Goal: Information Seeking & Learning: Learn about a topic

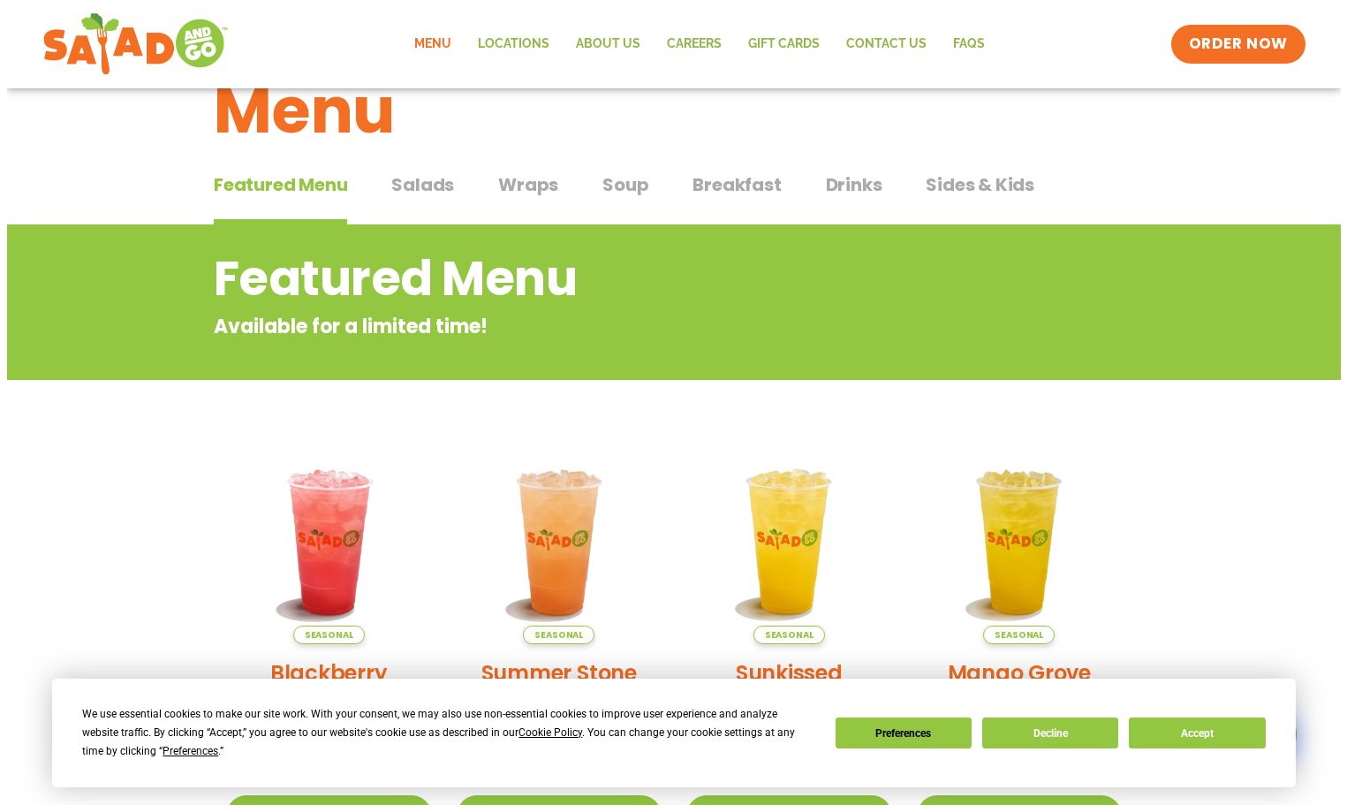
scroll to position [88, 0]
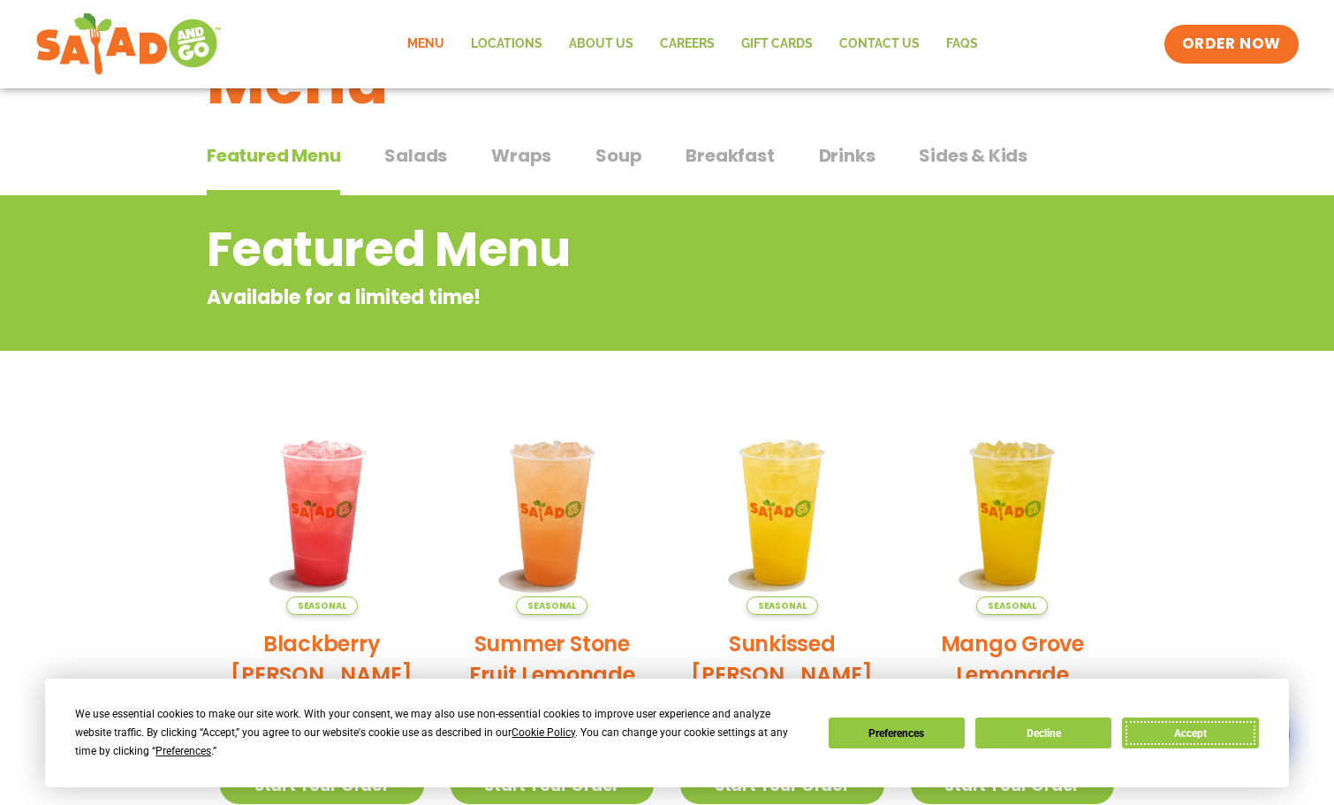
click at [1179, 735] on button "Accept" at bounding box center [1190, 732] width 136 height 31
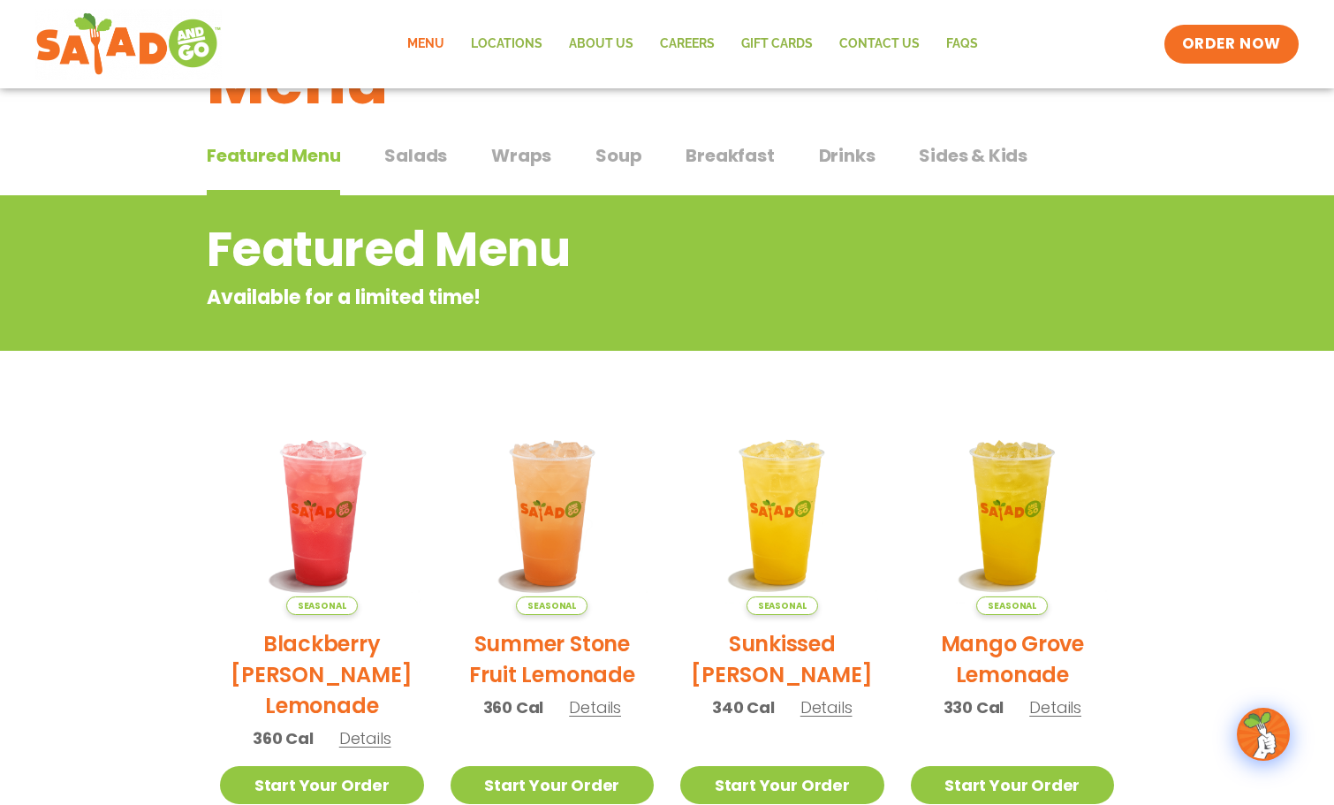
click at [538, 168] on span "Wraps" at bounding box center [521, 155] width 60 height 26
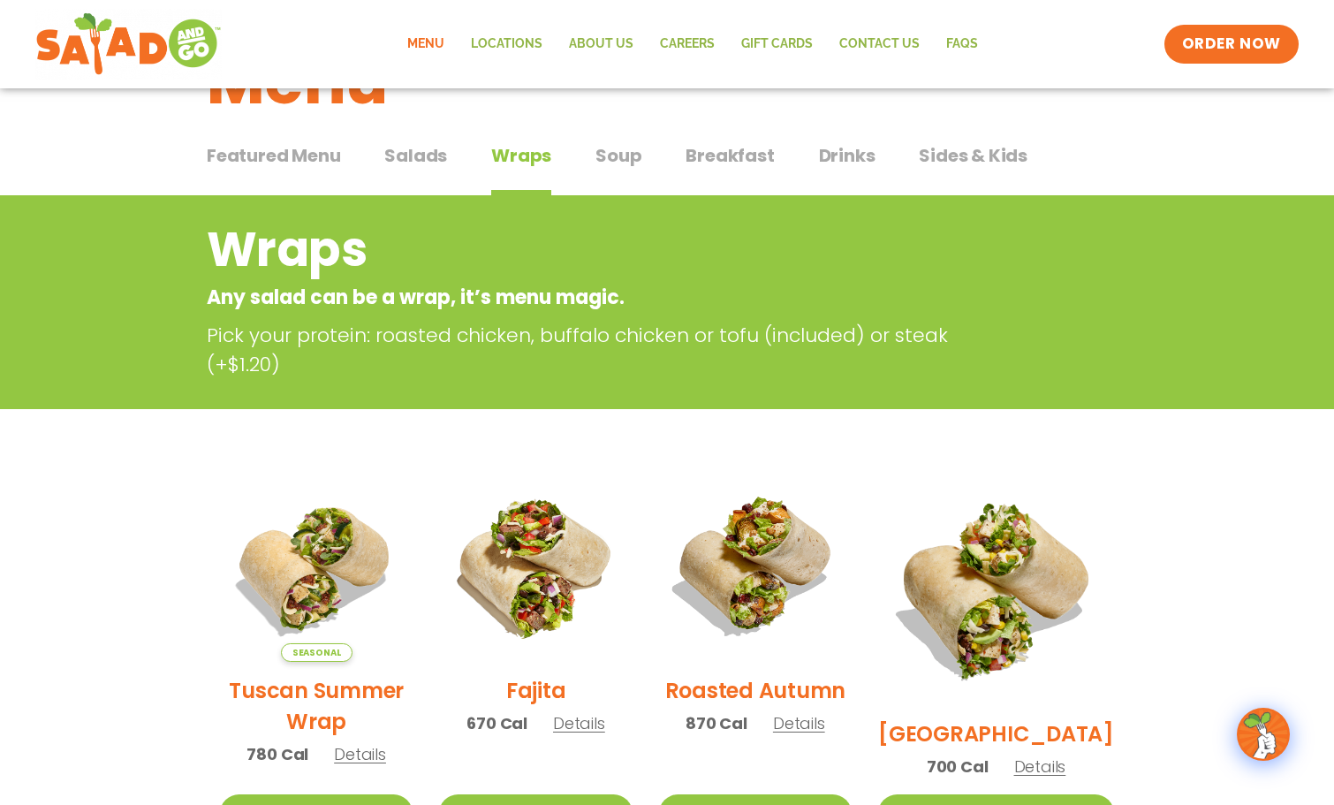
click at [428, 162] on span "Salads" at bounding box center [415, 155] width 63 height 26
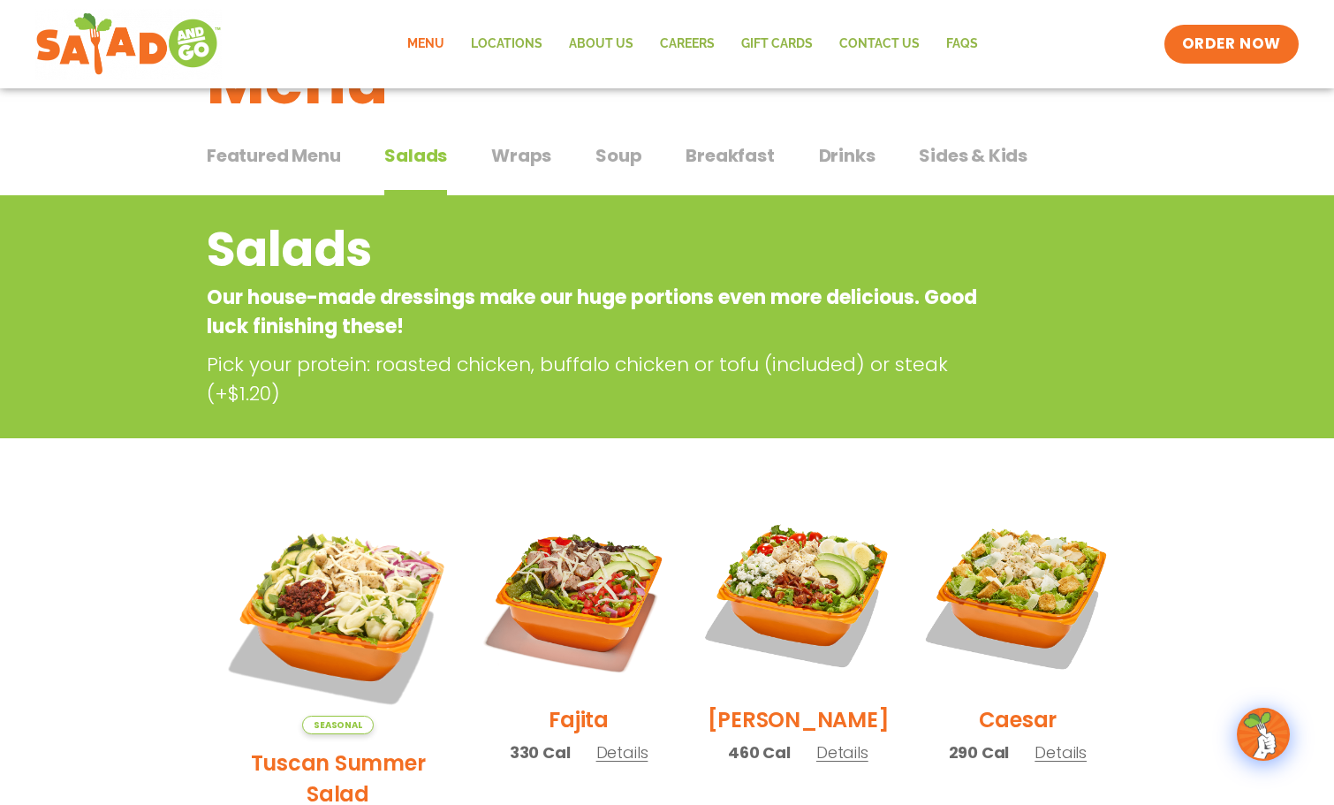
click at [306, 156] on span "Featured Menu" at bounding box center [273, 155] width 133 height 26
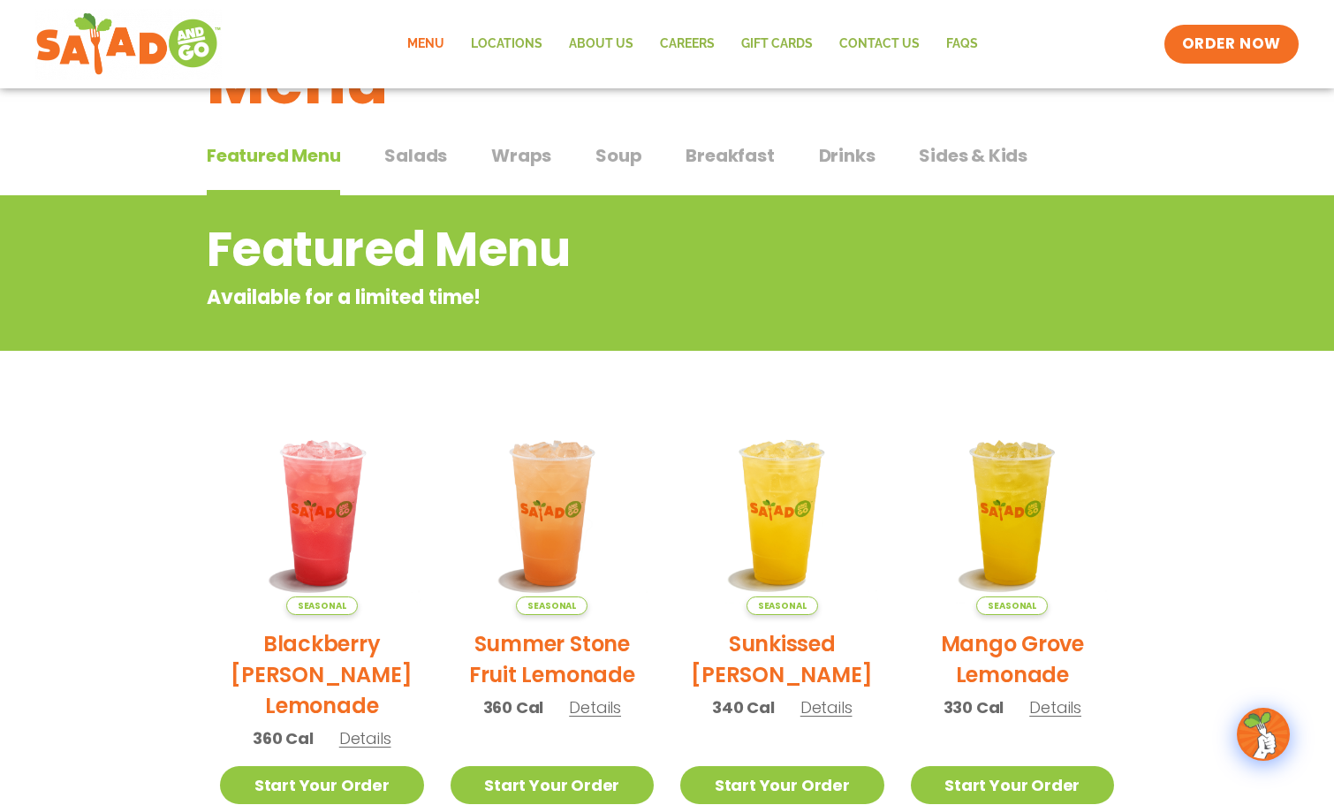
click at [516, 153] on span "Wraps" at bounding box center [521, 155] width 60 height 26
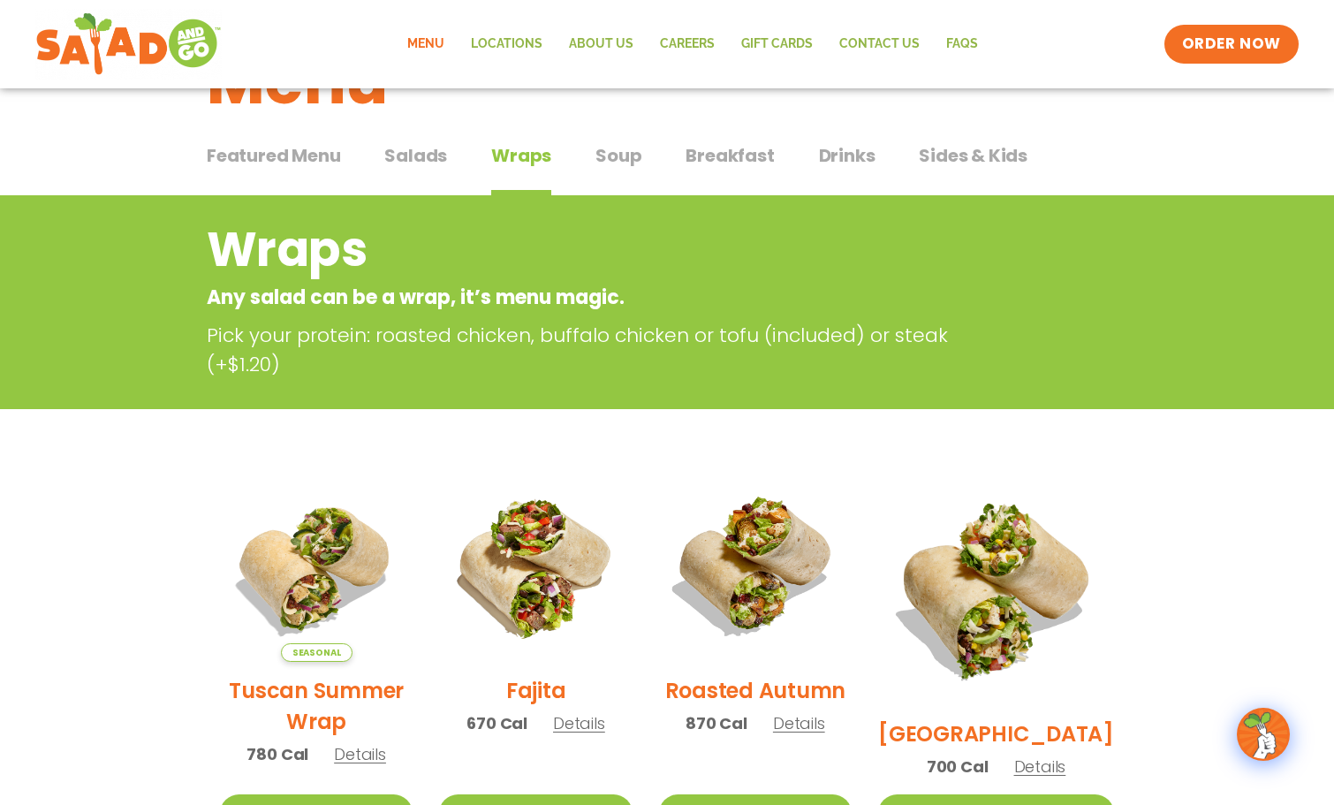
click at [825, 734] on span "Details" at bounding box center [799, 723] width 52 height 22
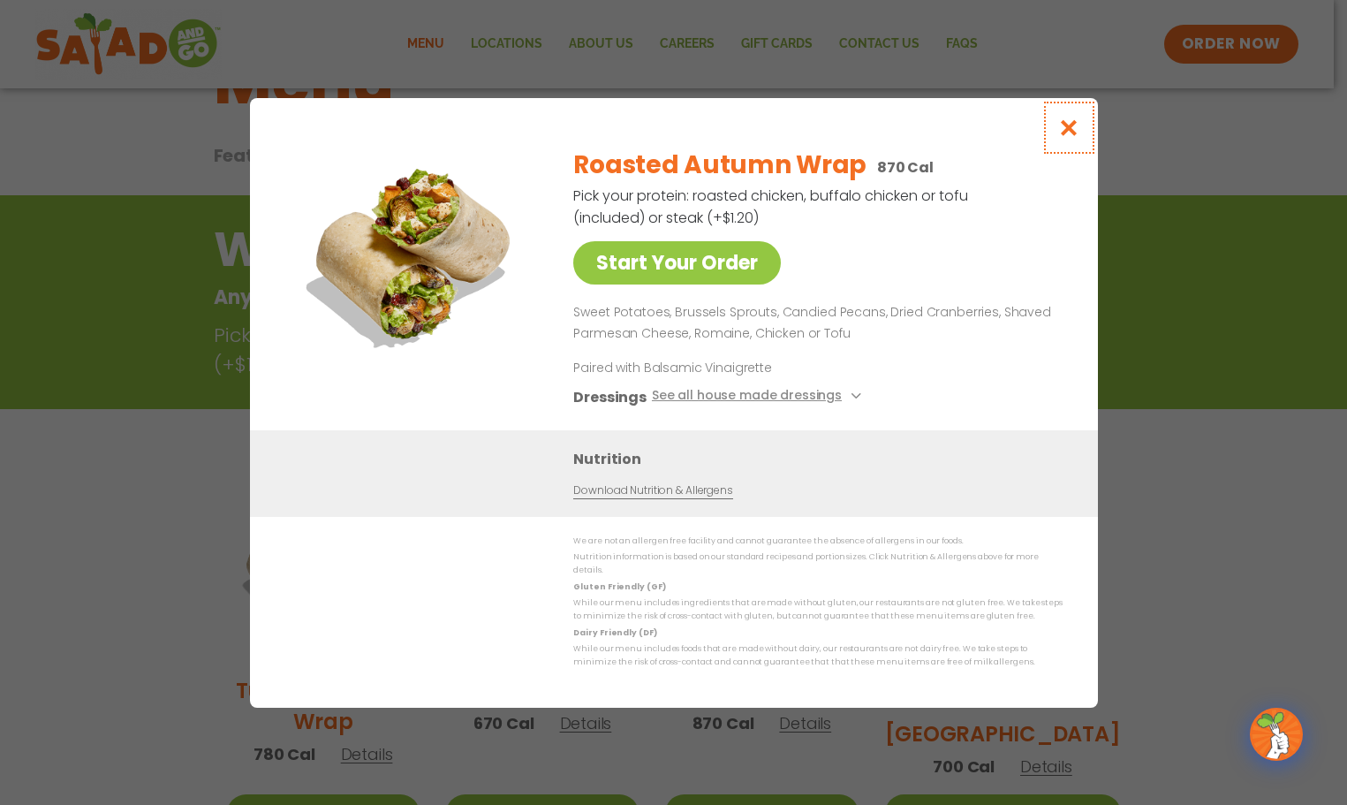
click at [1066, 137] on icon "Close modal" at bounding box center [1068, 127] width 22 height 19
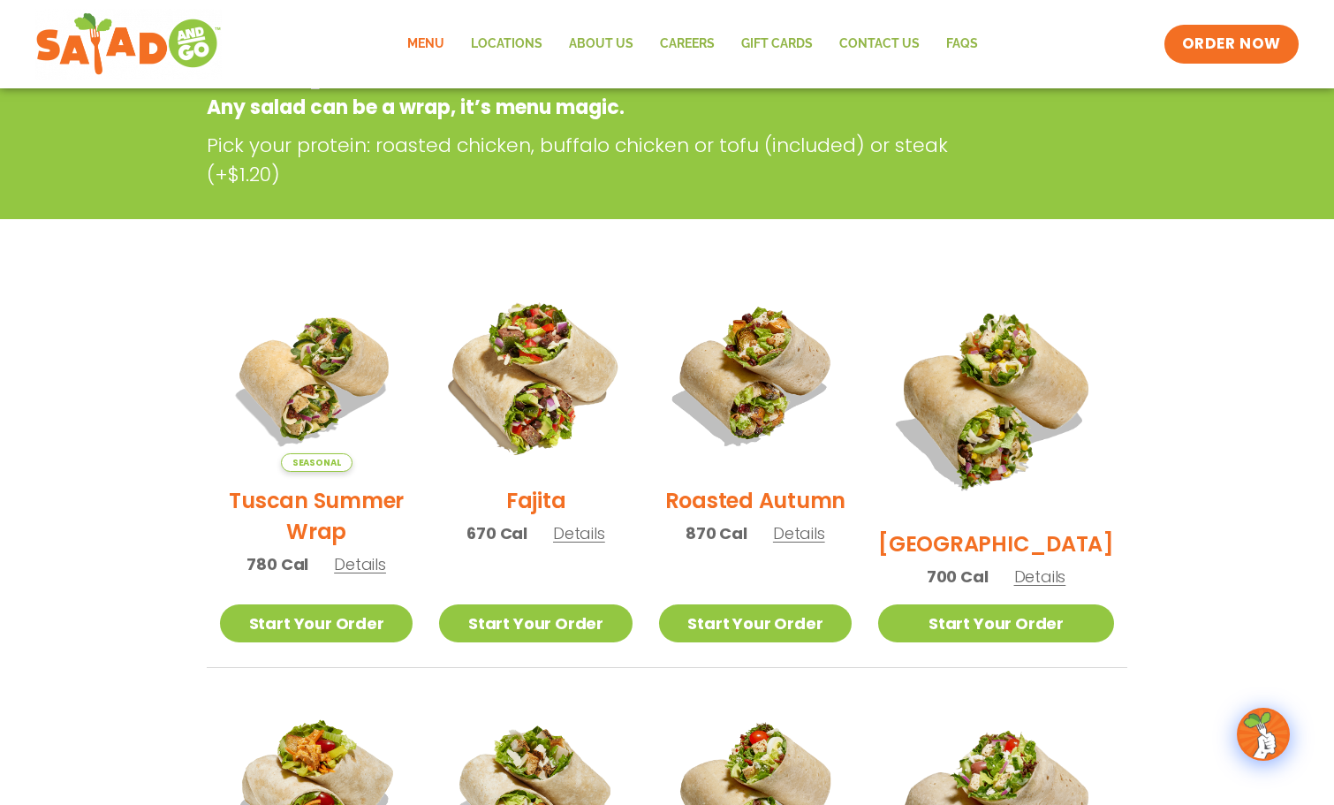
scroll to position [284, 0]
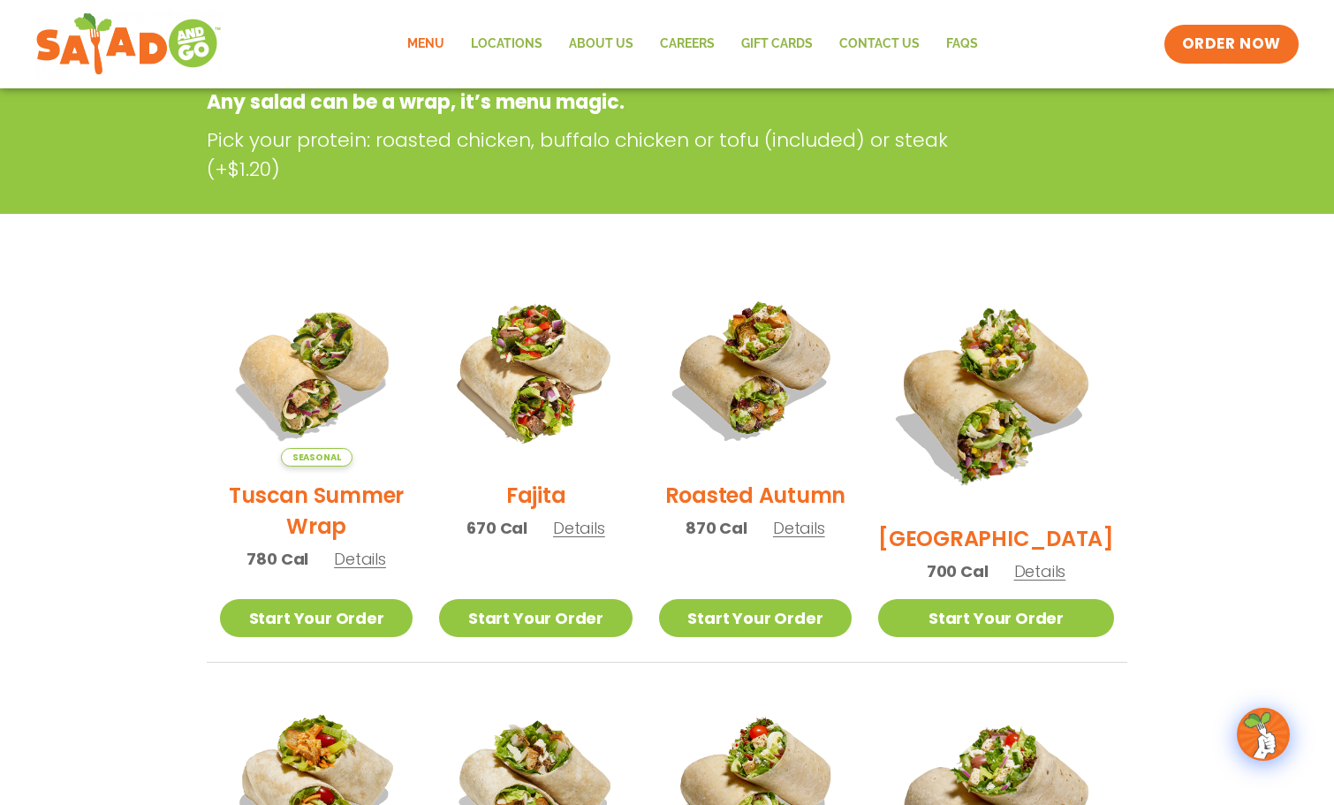
click at [435, 49] on link "Menu" at bounding box center [426, 44] width 64 height 41
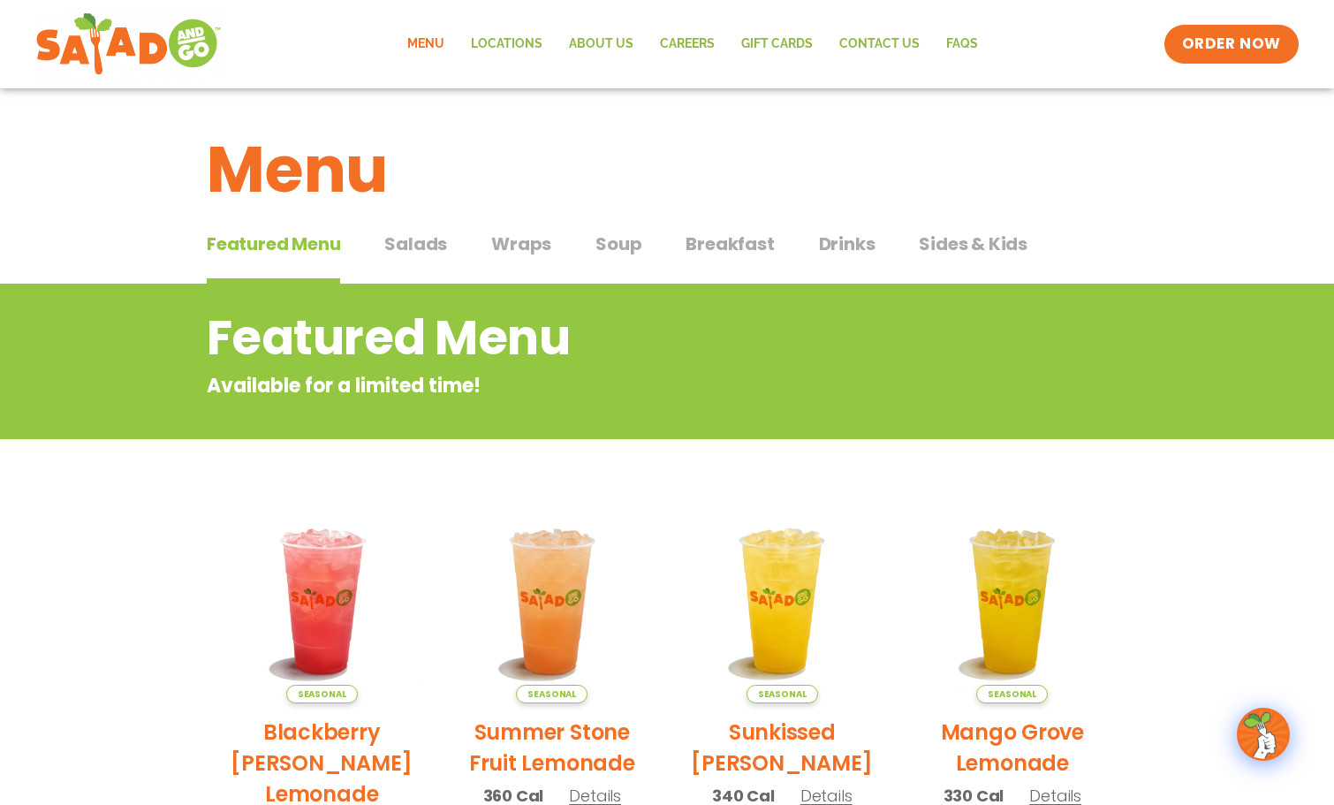
click at [407, 228] on div "Featured Menu Featured Menu Salads Salads Wraps Wraps Soup Soup Breakfast Break…" at bounding box center [667, 254] width 920 height 60
click at [412, 238] on span "Salads" at bounding box center [415, 244] width 63 height 26
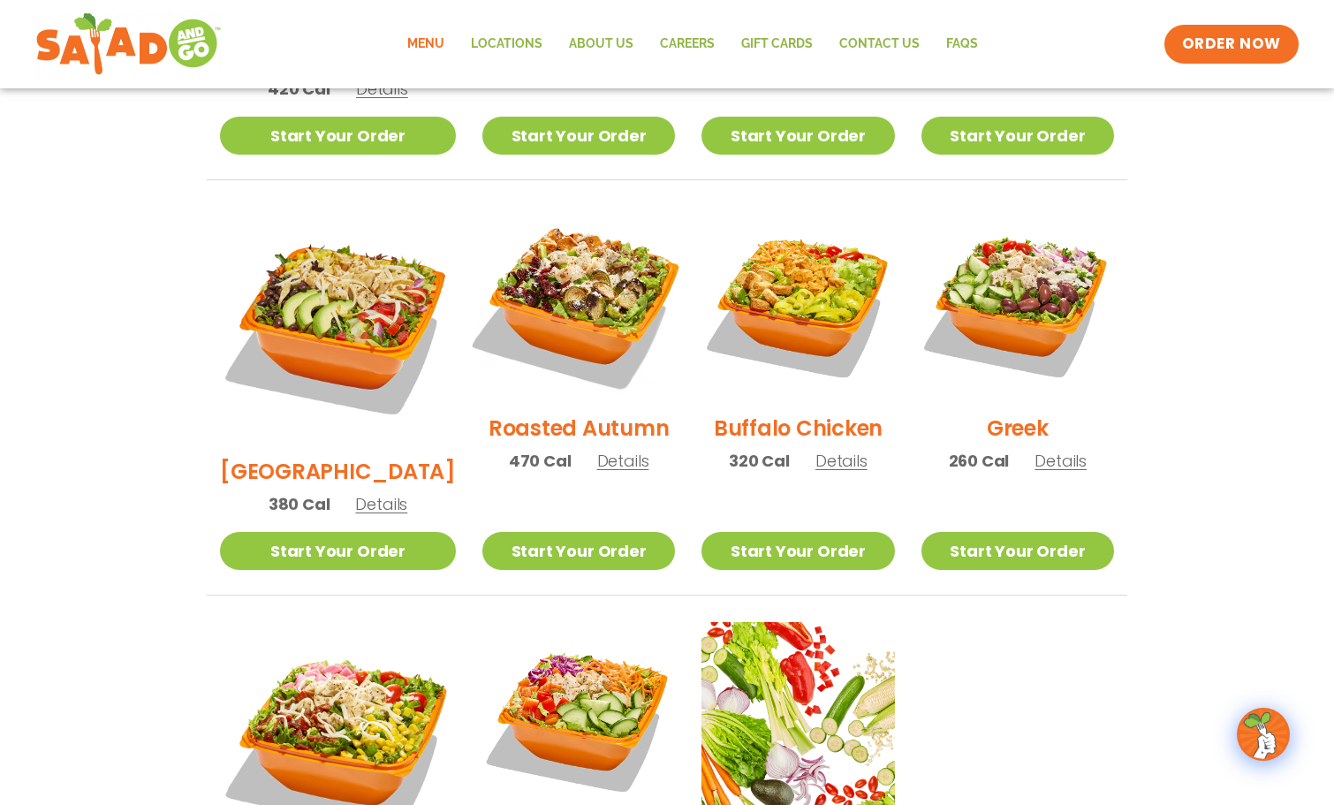
scroll to position [795, 0]
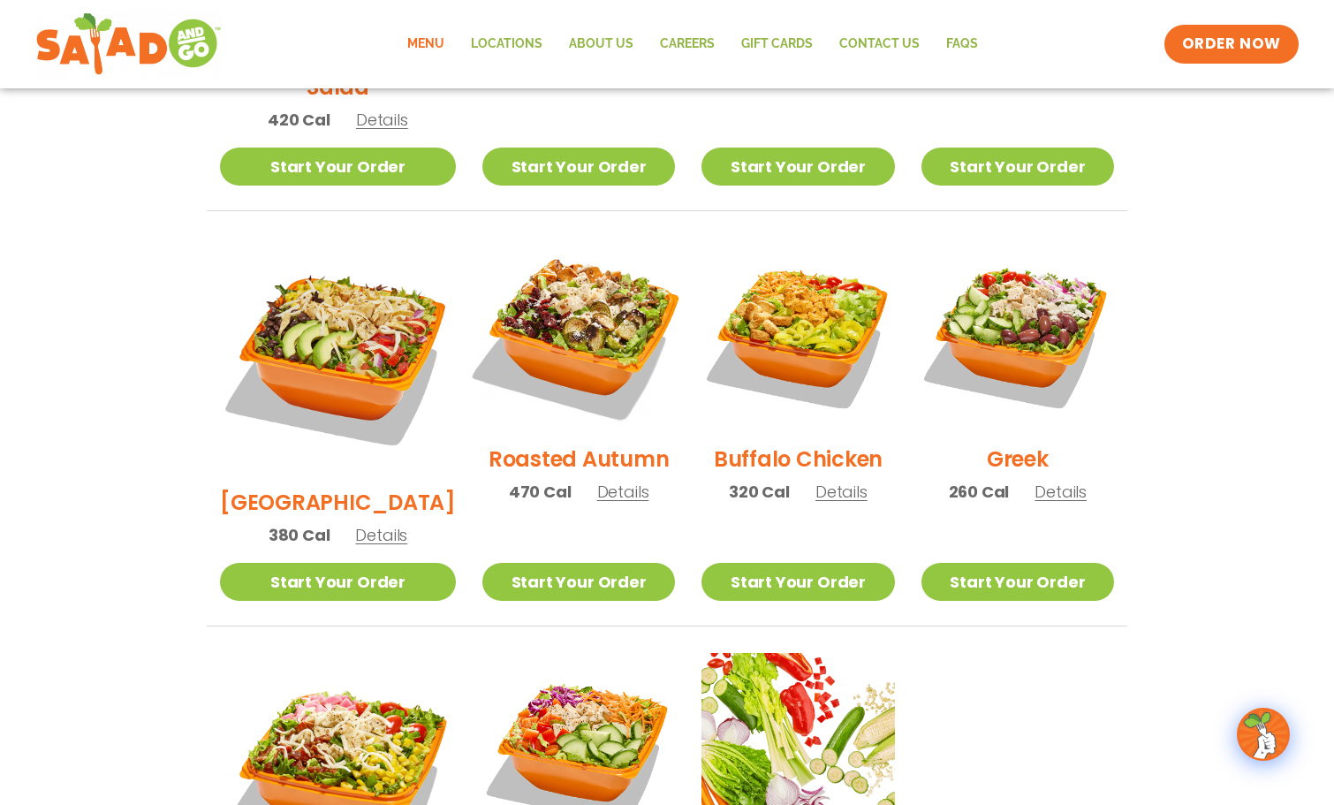
click at [585, 329] on img at bounding box center [579, 334] width 226 height 226
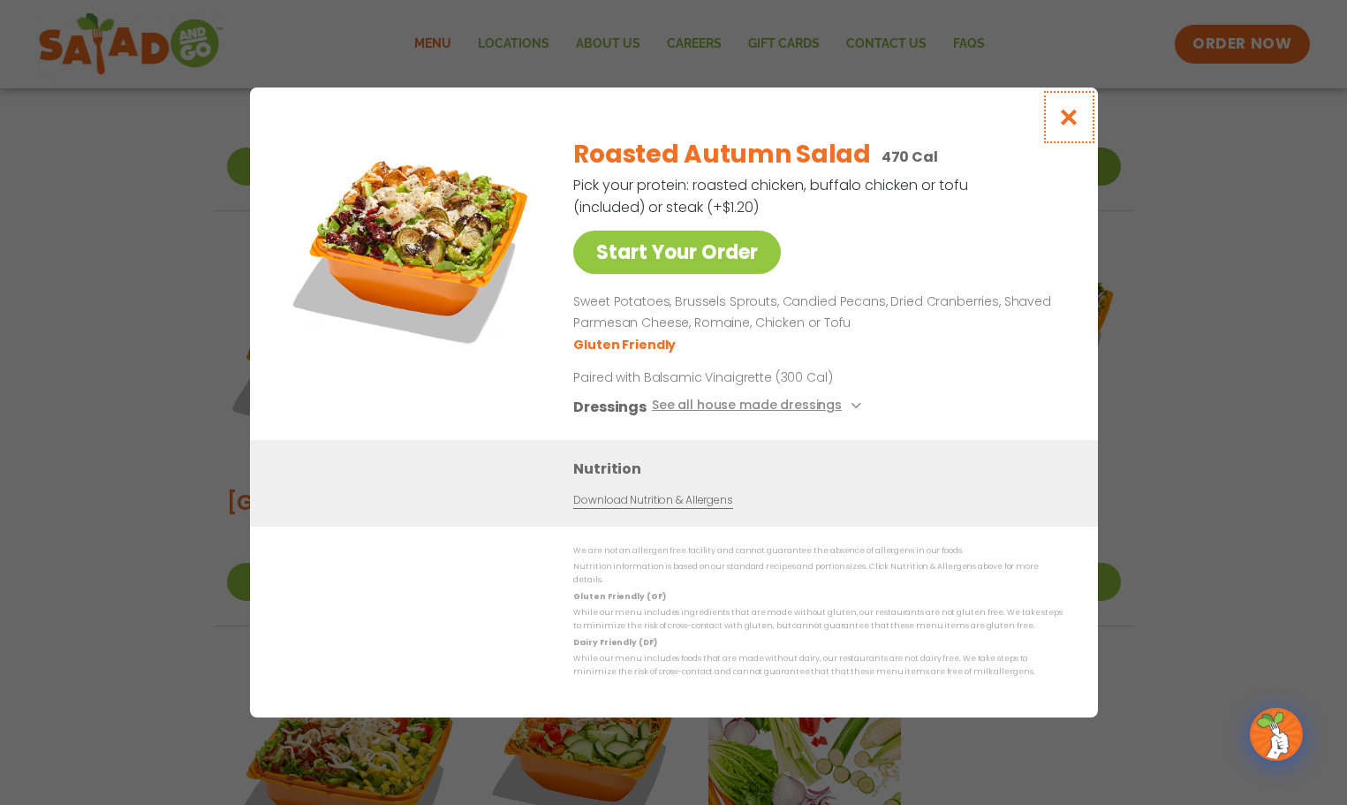
drag, startPoint x: 1061, startPoint y: 120, endPoint x: 1035, endPoint y: 136, distance: 30.1
click at [1062, 120] on icon "Close modal" at bounding box center [1068, 117] width 22 height 19
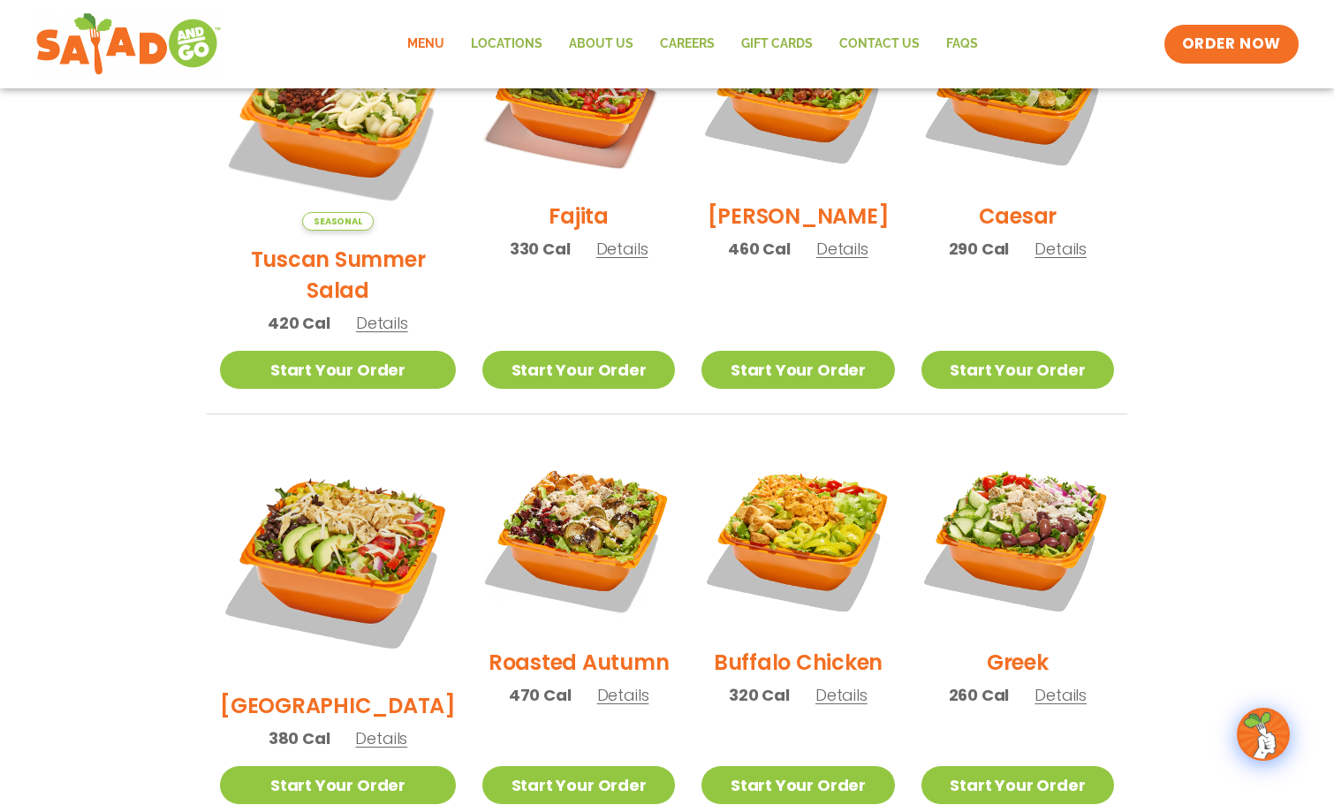
scroll to position [442, 0]
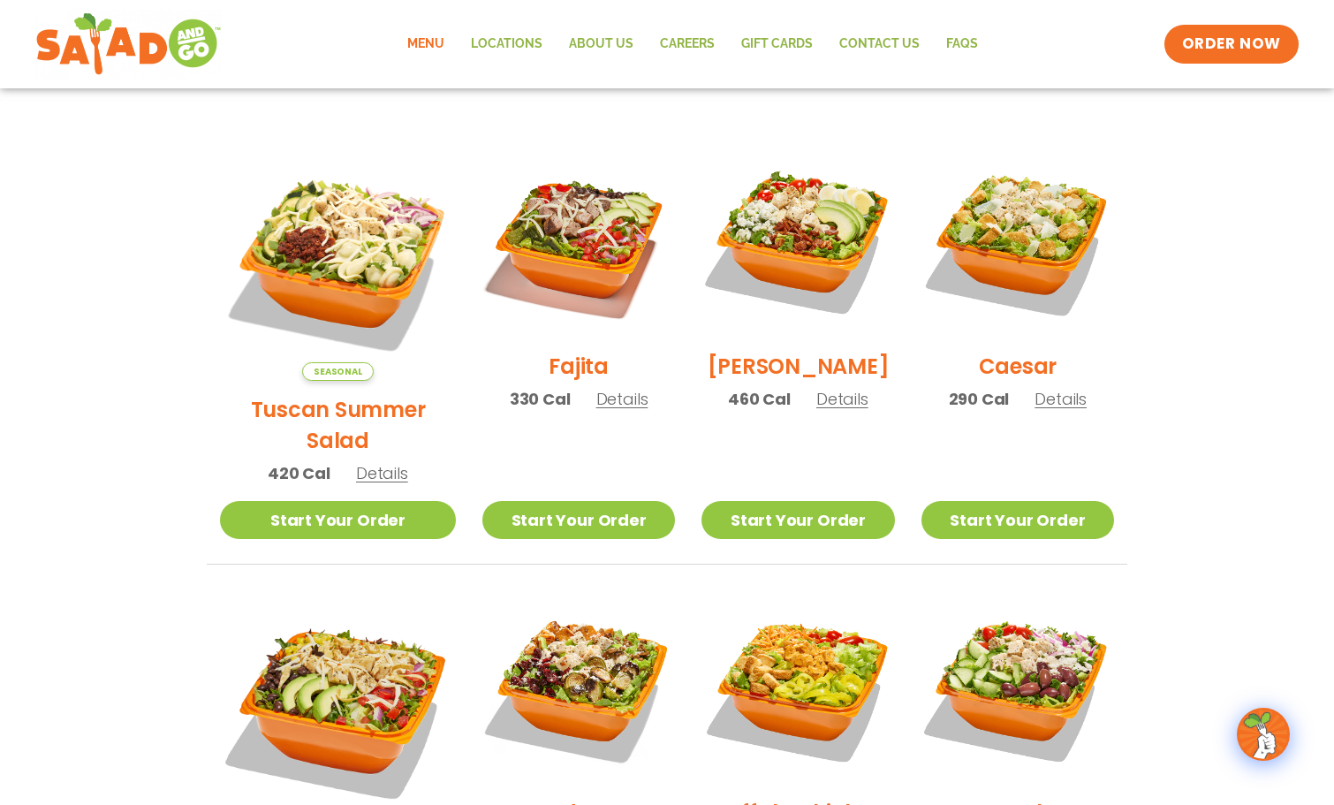
click at [431, 38] on link "Menu" at bounding box center [426, 44] width 64 height 41
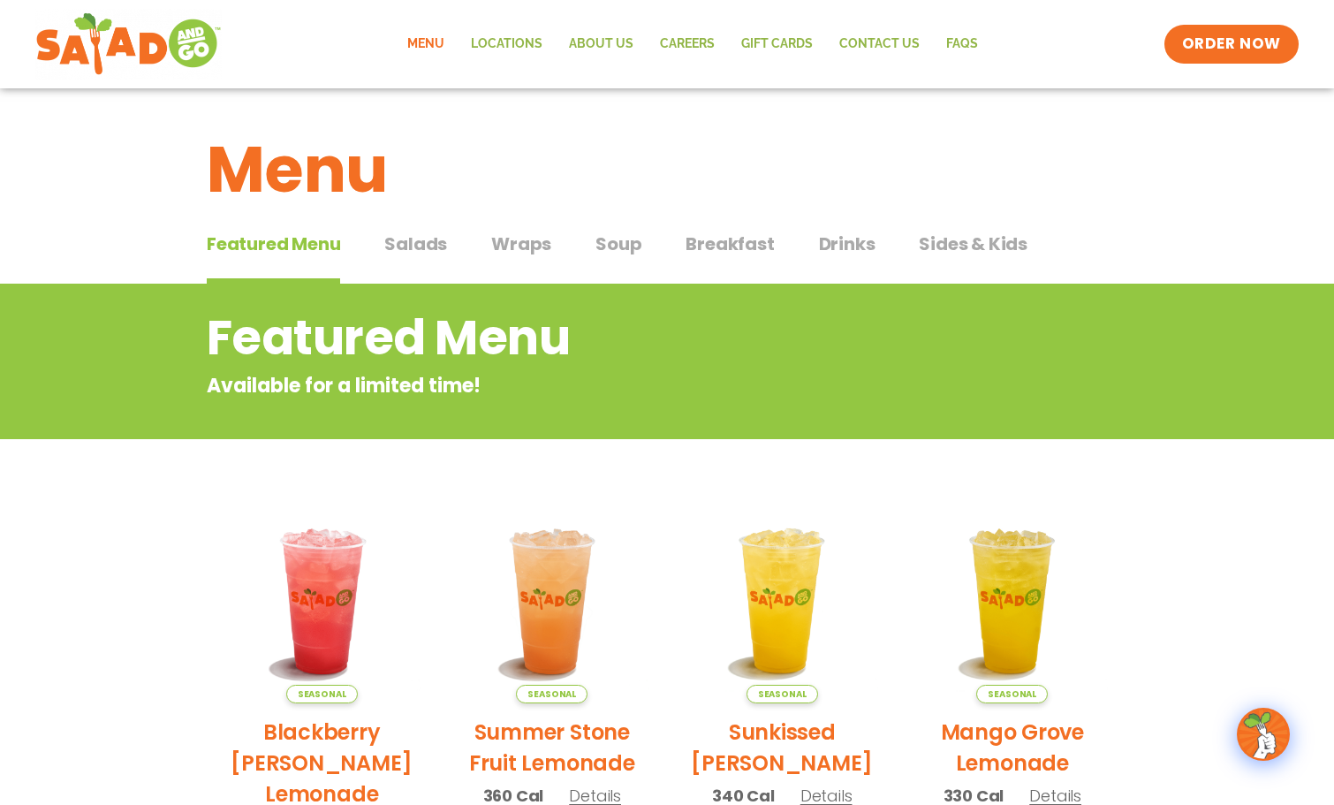
click at [522, 247] on span "Wraps" at bounding box center [521, 244] width 60 height 26
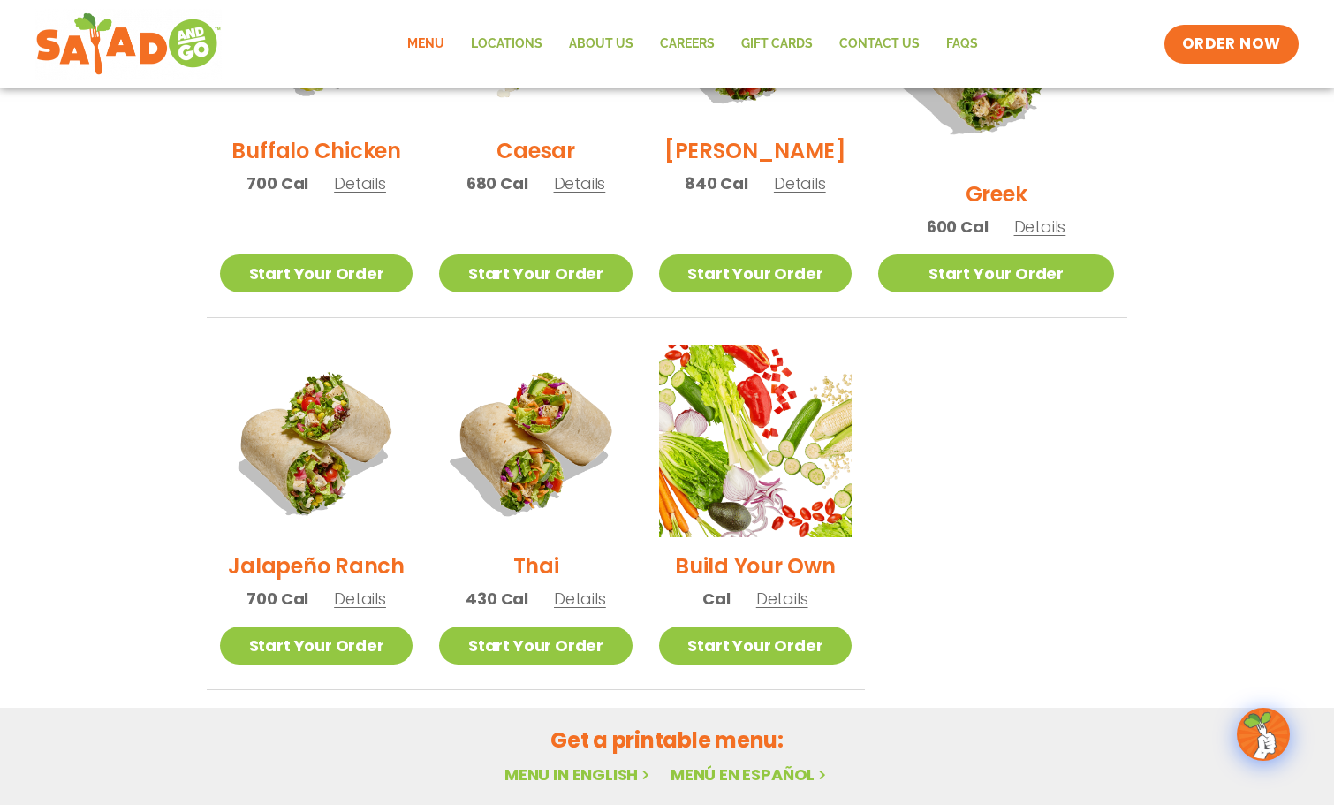
scroll to position [1148, 0]
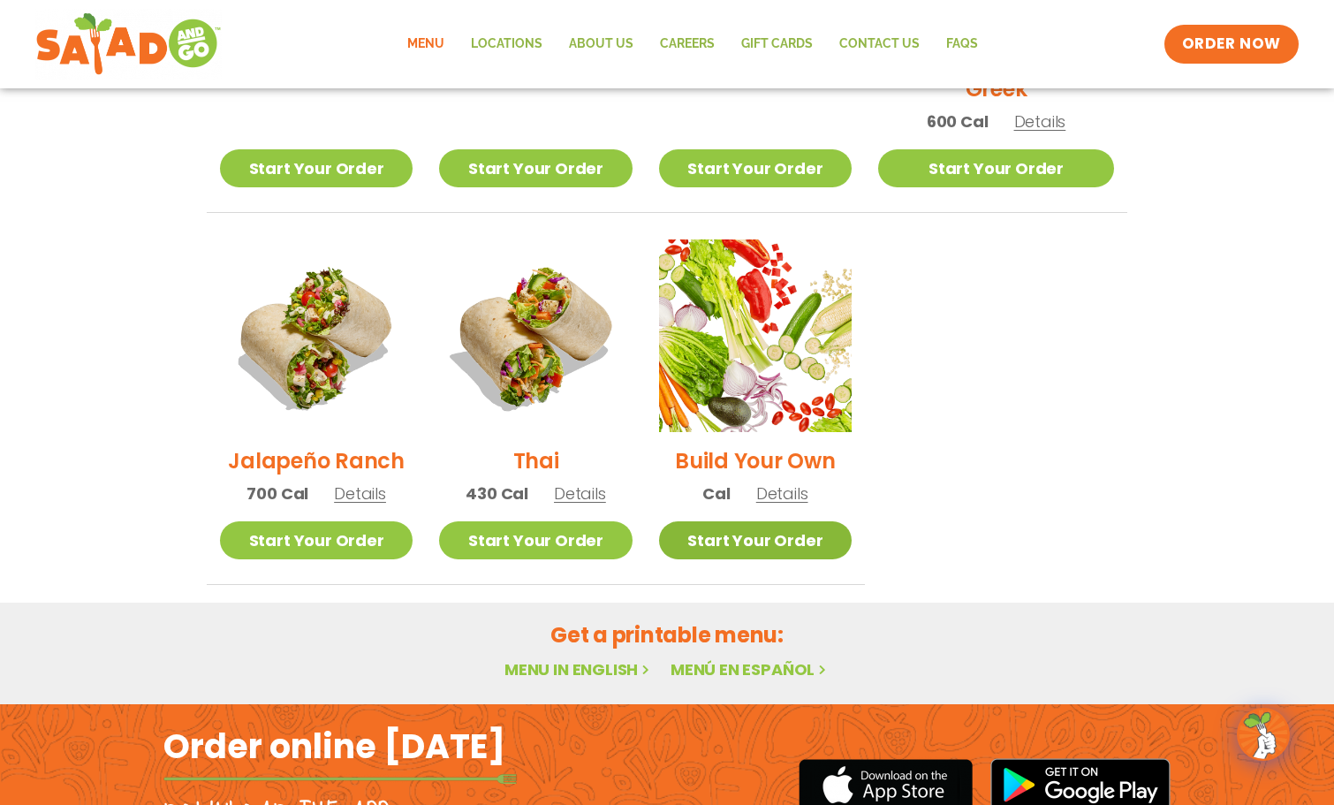
click at [821, 521] on link "Start Your Order" at bounding box center [755, 540] width 193 height 38
